Goal: Answer question/provide support

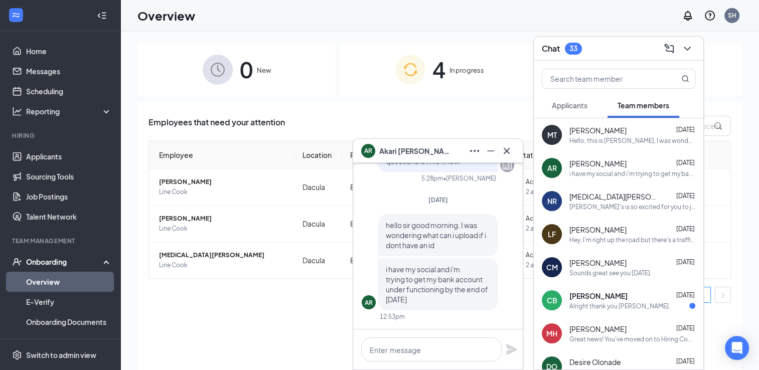
click at [487, 19] on div "Overview SH" at bounding box center [439, 15] width 639 height 31
click at [607, 207] on div "[PERSON_NAME]'s is so excited for you to join our team! Do you know anyone else…" at bounding box center [633, 207] width 126 height 9
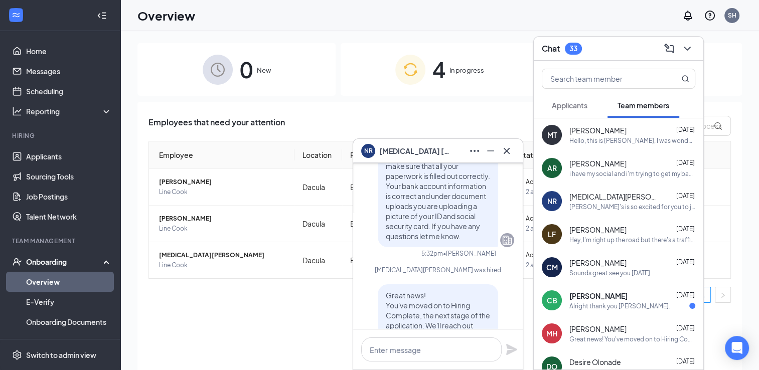
scroll to position [-153, 0]
click at [619, 136] on div "Hello, this is [PERSON_NAME], I was wondering what time I am supposed to come i…" at bounding box center [633, 140] width 126 height 9
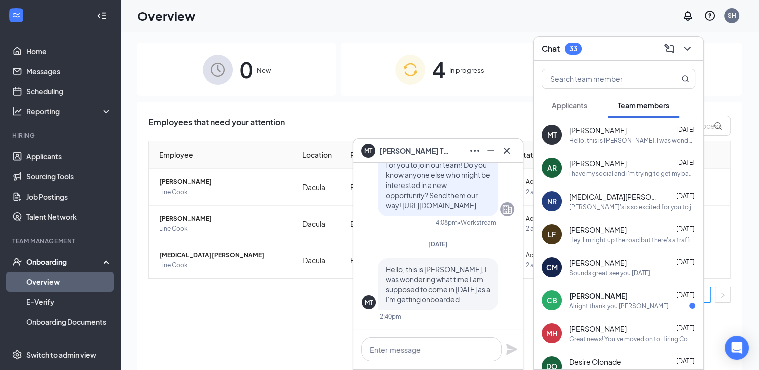
click at [612, 182] on div "AR [PERSON_NAME] [DATE] i have my social and i'm trying to get my bank account …" at bounding box center [619, 168] width 170 height 33
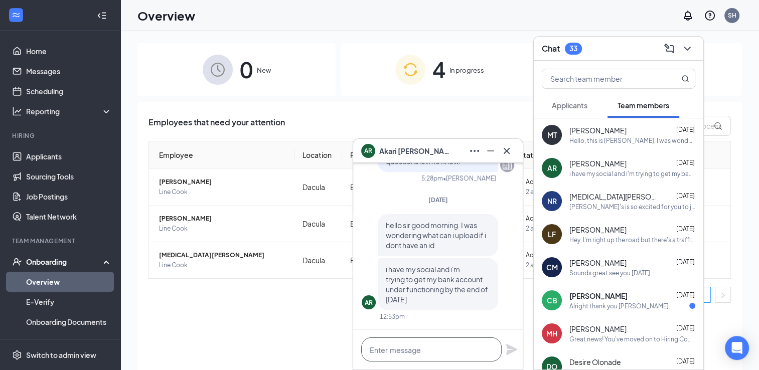
click at [418, 352] on textarea at bounding box center [431, 350] width 141 height 24
type textarea "o"
type textarea "upload your school ID."
click at [515, 355] on icon "Plane" at bounding box center [512, 350] width 12 height 12
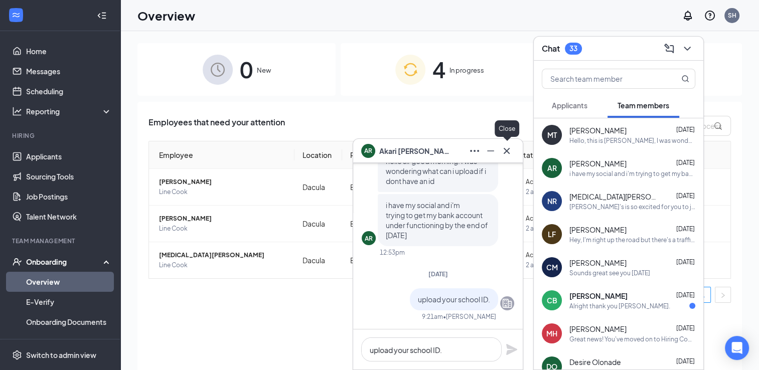
click at [511, 156] on icon "Cross" at bounding box center [507, 151] width 12 height 12
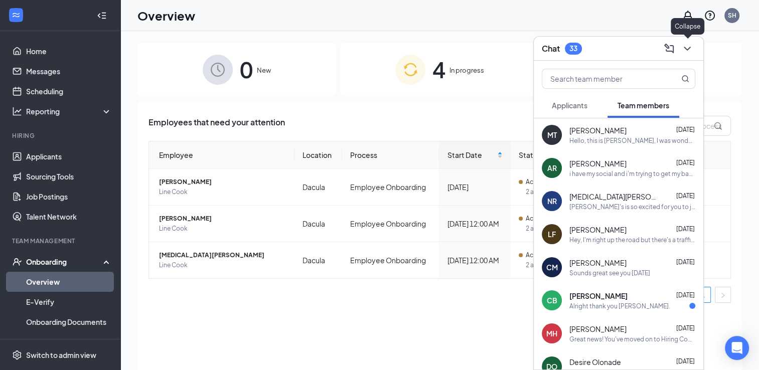
click at [677, 45] on div at bounding box center [686, 49] width 18 height 16
click at [681, 45] on button at bounding box center [687, 49] width 16 height 16
